Goal: Complete application form: Complete application form

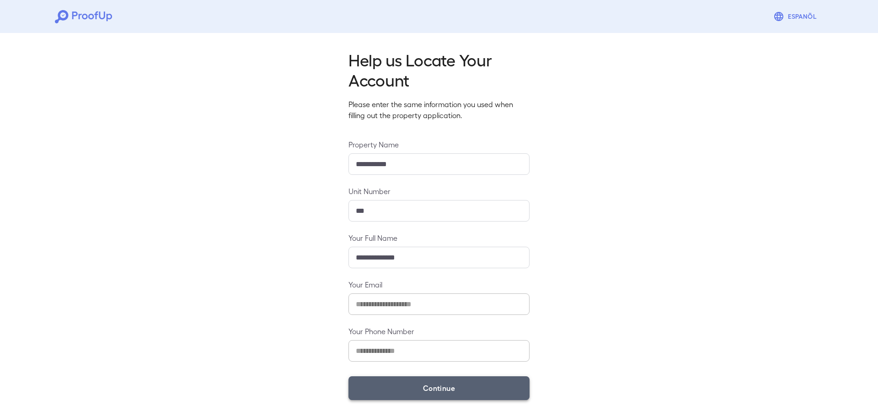
click at [448, 382] on button "Continue" at bounding box center [438, 388] width 181 height 24
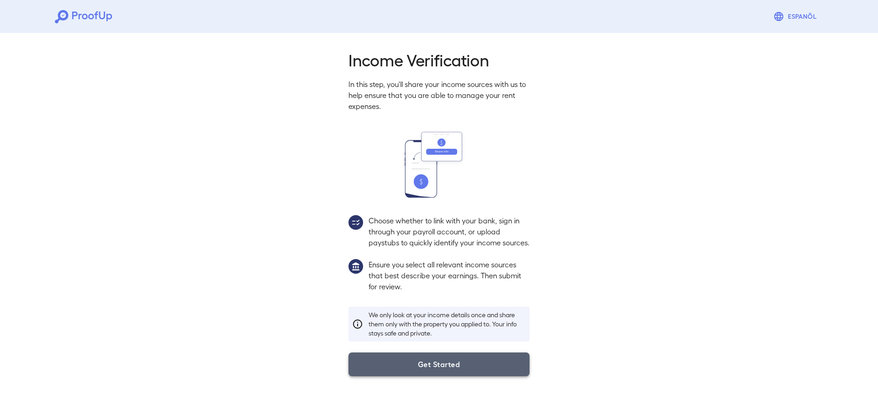
click at [451, 376] on button "Get Started" at bounding box center [438, 364] width 181 height 24
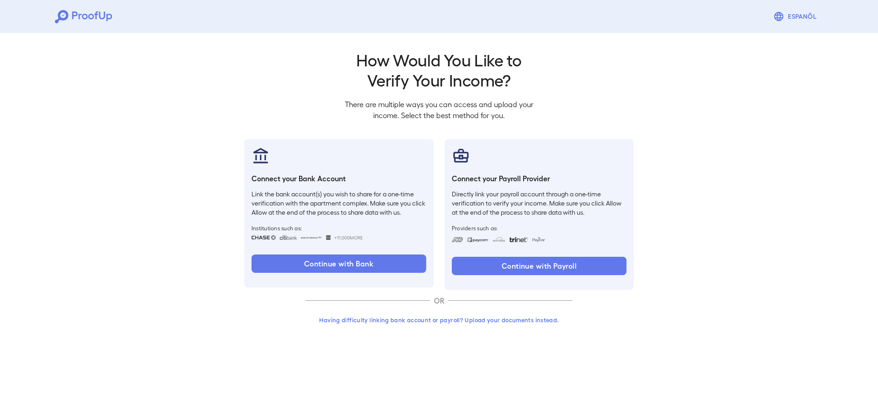
click at [412, 319] on button "Having difficulty linking bank account or payroll? Upload your documents instea…" at bounding box center [438, 319] width 267 height 16
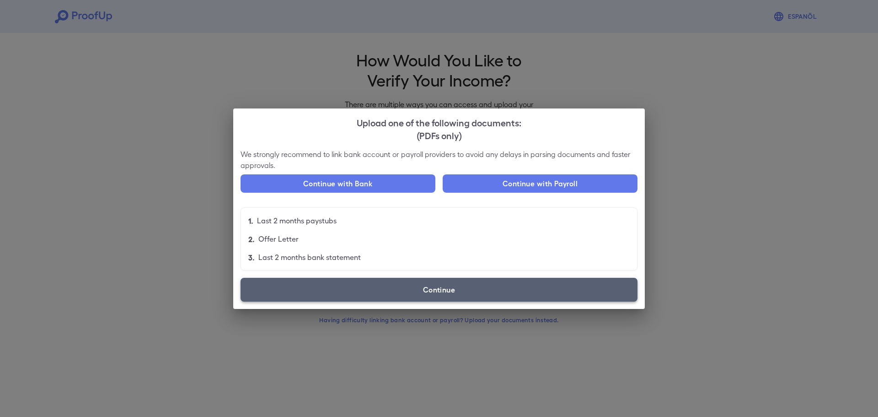
click at [419, 291] on label "Continue" at bounding box center [439, 290] width 397 height 24
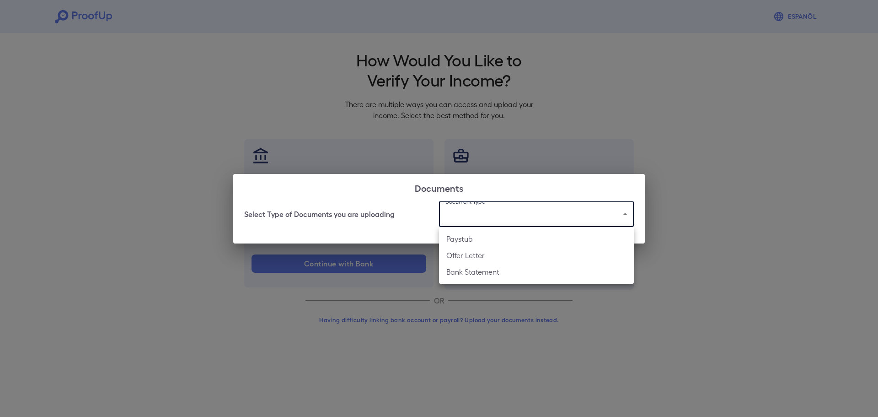
click at [480, 212] on body "Espanõl Go back How Would You Like to Verify Your Income? There are multiple wa…" at bounding box center [439, 174] width 878 height 349
click at [483, 268] on li "Bank Statement" at bounding box center [536, 271] width 195 height 16
type input "**********"
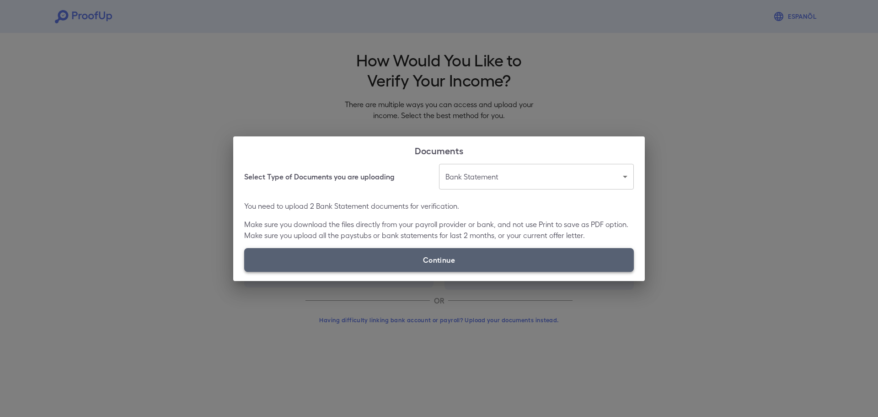
click at [441, 264] on label "Continue" at bounding box center [439, 260] width 390 height 24
click at [245, 271] on input "Continue" at bounding box center [244, 271] width 0 height 0
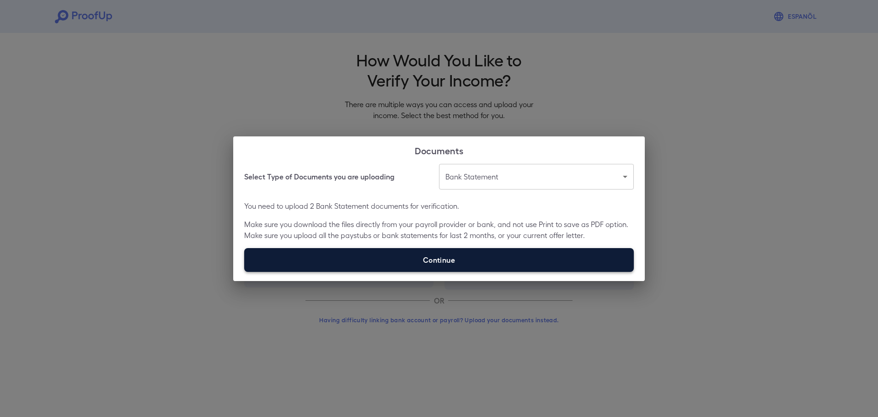
type input "**********"
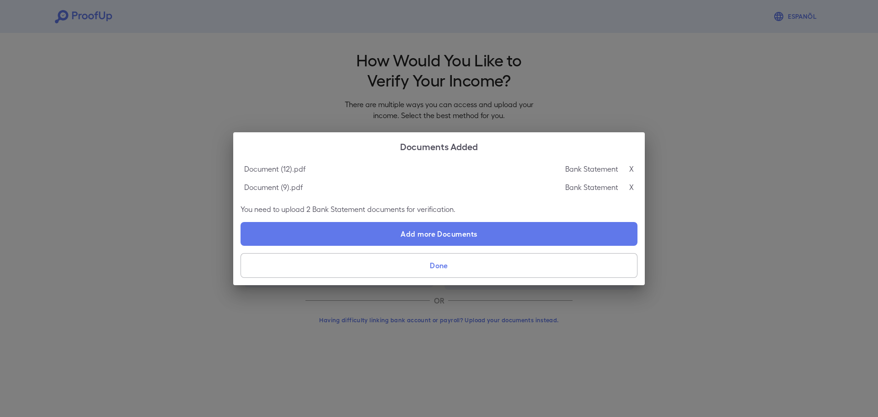
click at [449, 261] on button "Done" at bounding box center [439, 265] width 397 height 25
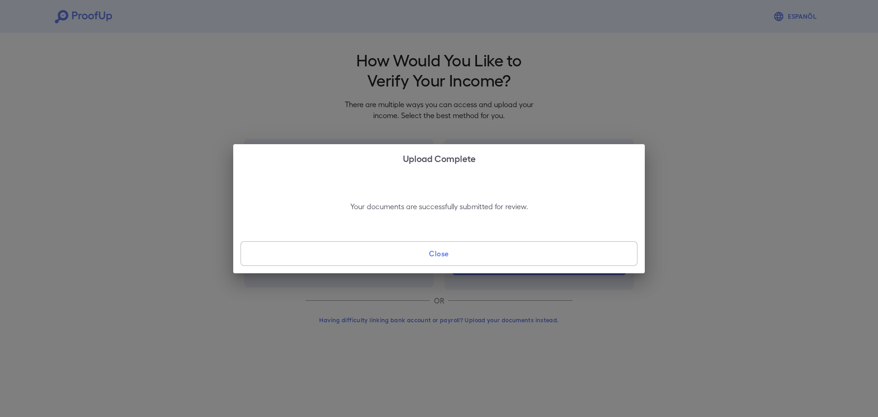
click at [456, 254] on button "Close" at bounding box center [439, 253] width 397 height 25
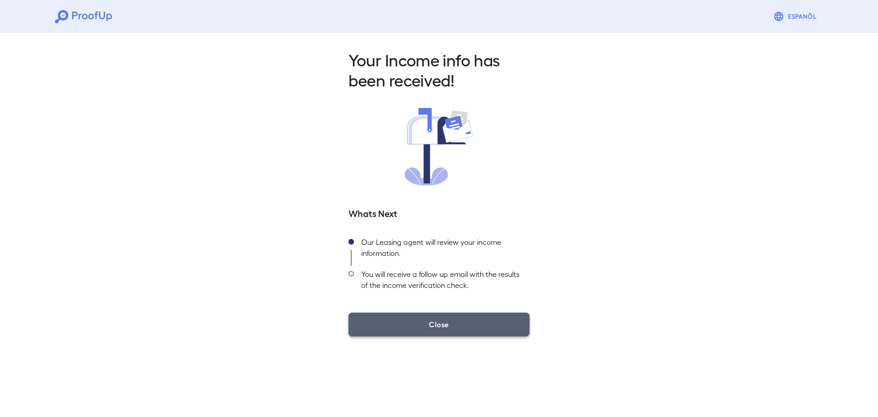
click at [441, 328] on button "Close" at bounding box center [438, 324] width 181 height 24
